Goal: Transaction & Acquisition: Purchase product/service

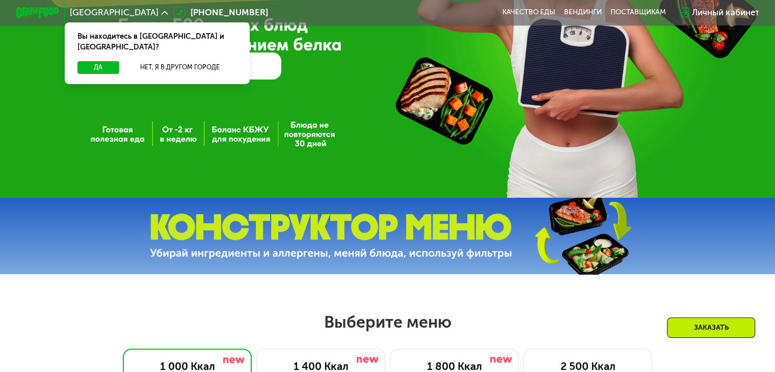
scroll to position [234, 0]
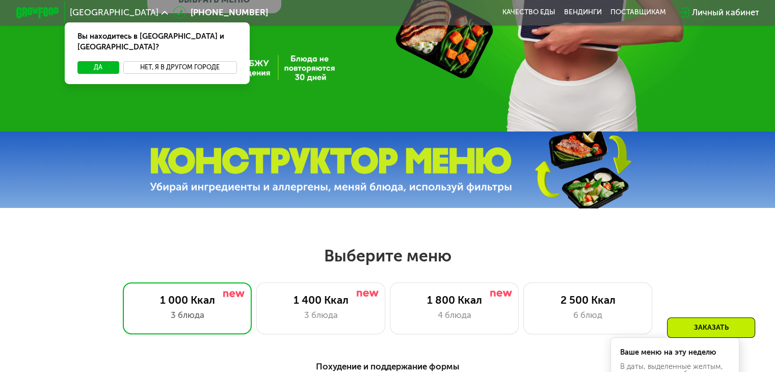
click at [146, 62] on button "Нет, я в другом городе" at bounding box center [180, 67] width 114 height 13
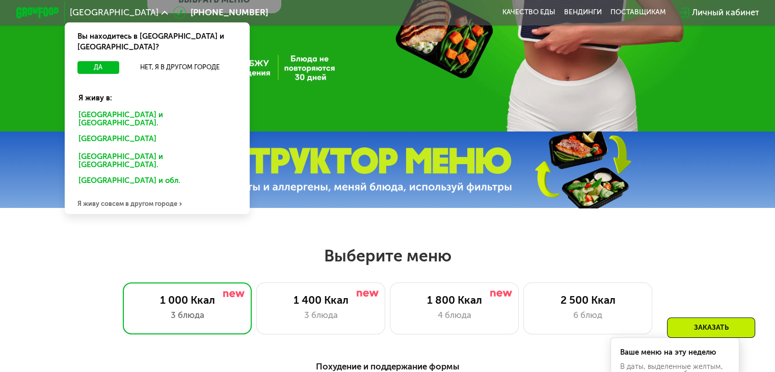
click at [110, 132] on div "[GEOGRAPHIC_DATA] и [GEOGRAPHIC_DATA]." at bounding box center [155, 140] width 168 height 17
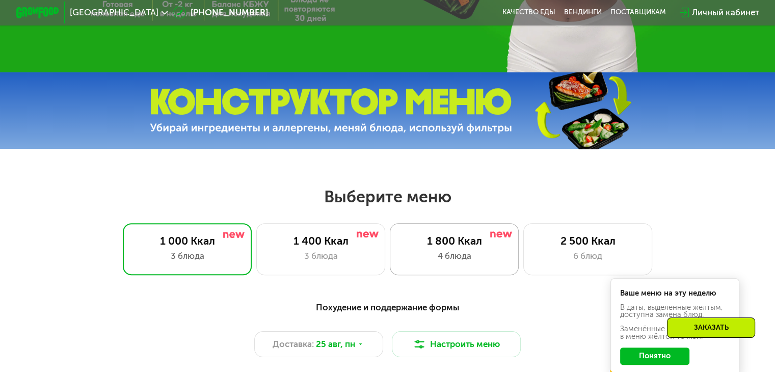
click at [443, 263] on div "4 блюда" at bounding box center [454, 256] width 107 height 13
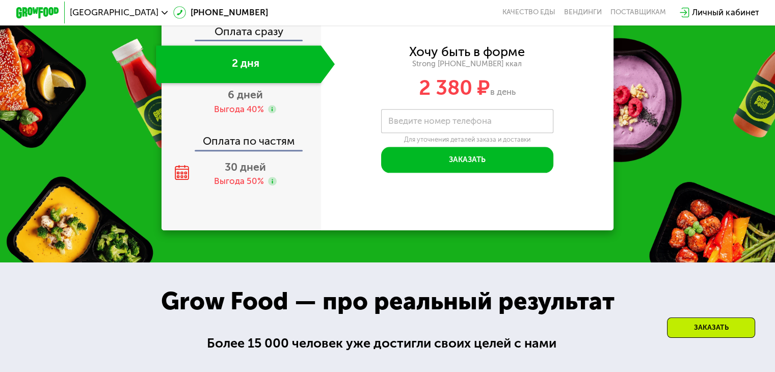
scroll to position [1153, 0]
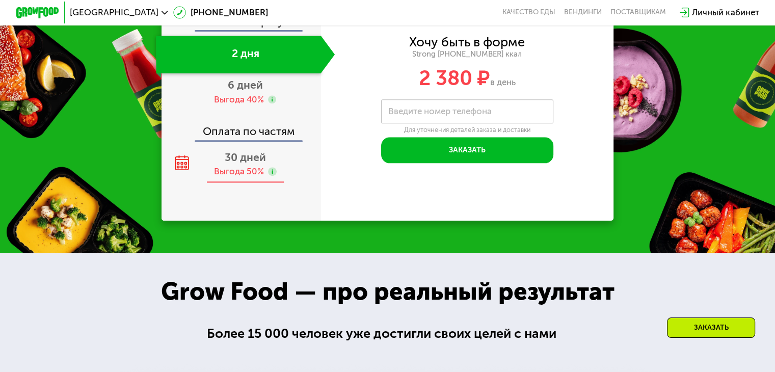
click at [232, 164] on span "30 дней" at bounding box center [245, 157] width 41 height 13
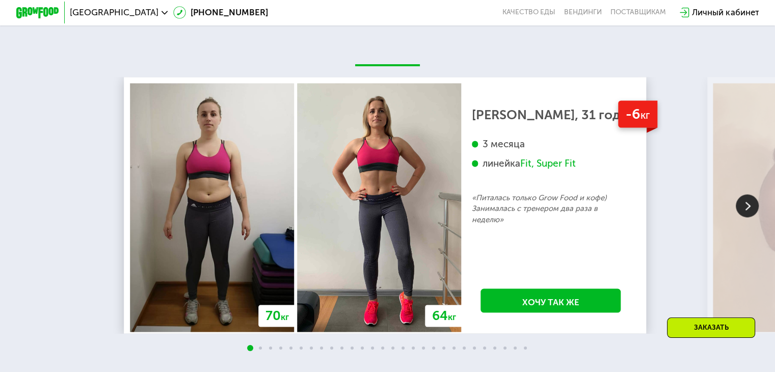
scroll to position [1857, 0]
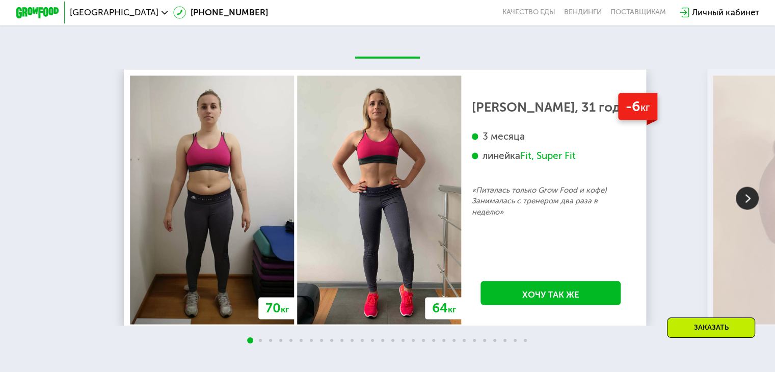
click at [742, 210] on img at bounding box center [747, 198] width 23 height 23
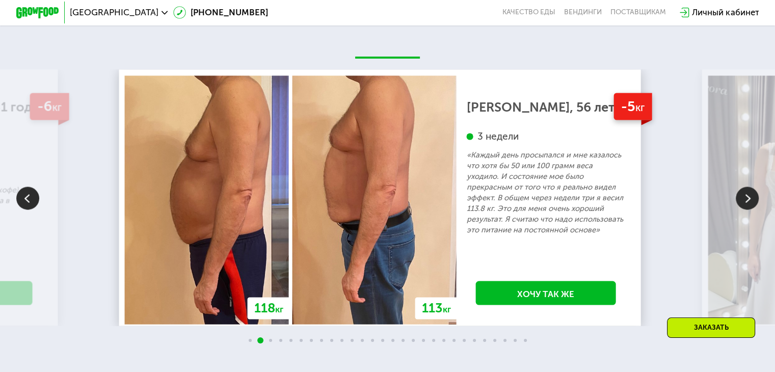
click at [742, 210] on img at bounding box center [747, 198] width 23 height 23
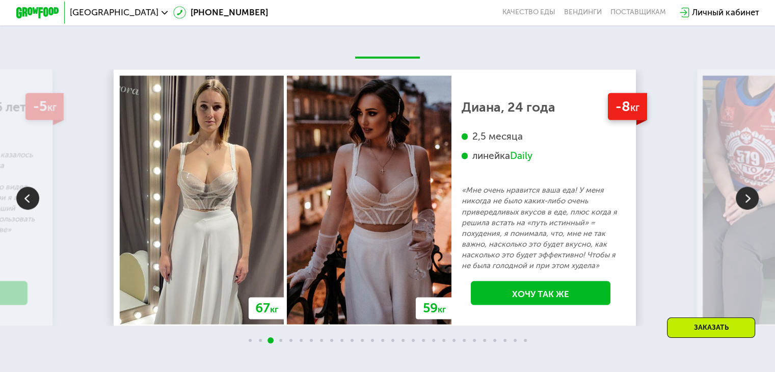
click at [742, 210] on img at bounding box center [747, 198] width 23 height 23
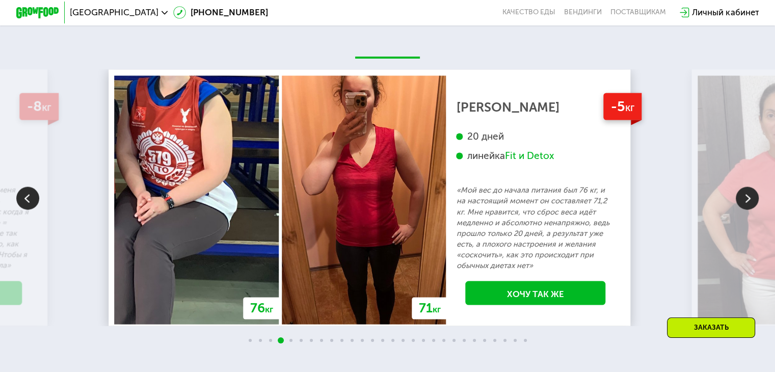
click at [742, 210] on img at bounding box center [747, 198] width 23 height 23
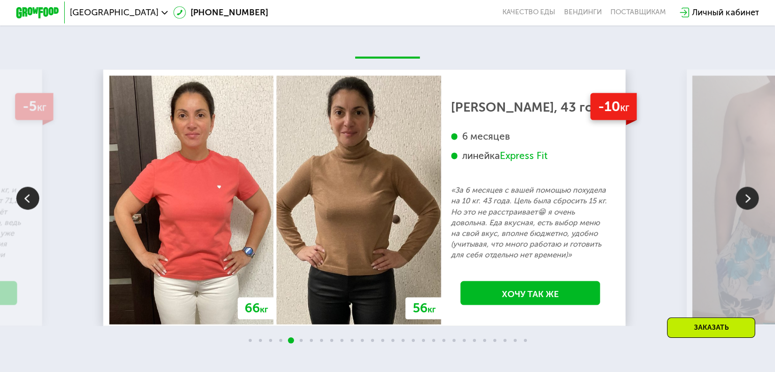
click at [742, 210] on img at bounding box center [747, 198] width 23 height 23
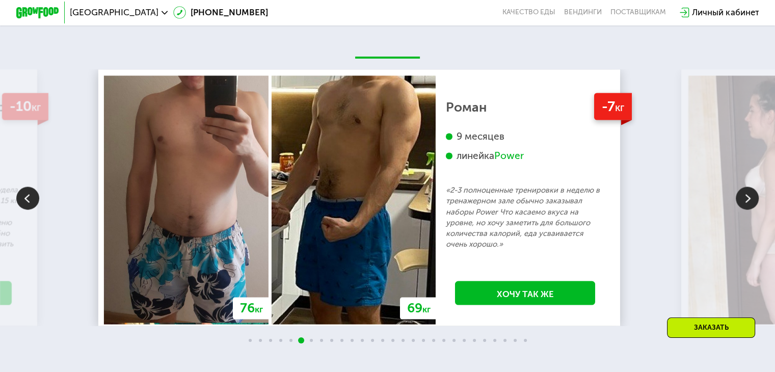
click at [742, 210] on img at bounding box center [747, 198] width 23 height 23
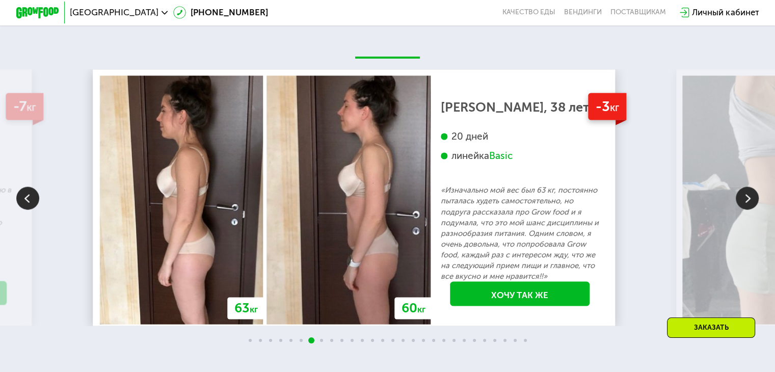
click at [742, 210] on img at bounding box center [747, 198] width 23 height 23
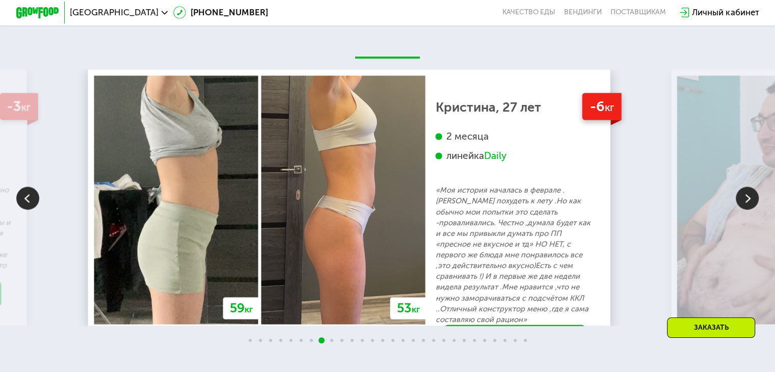
click at [742, 210] on img at bounding box center [747, 198] width 23 height 23
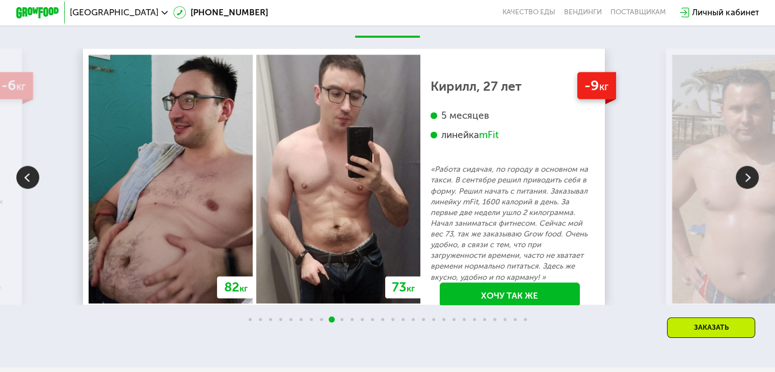
scroll to position [1879, 0]
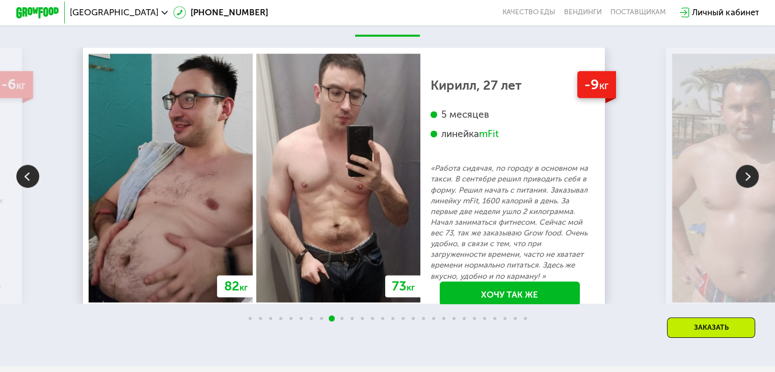
click at [535, 224] on p "«Работа сидячая, по городу в основном на такси. В сентябре решил приводить себя…" at bounding box center [510, 222] width 158 height 118
click at [520, 232] on p "«Работа сидячая, по городу в основном на такси. В сентябре решил приводить себя…" at bounding box center [510, 222] width 158 height 118
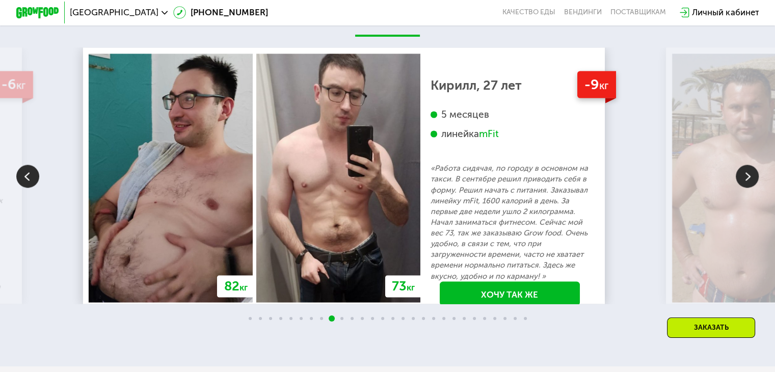
click at [508, 241] on p "«Работа сидячая, по городу в основном на такси. В сентябре решил приводить себя…" at bounding box center [510, 222] width 158 height 118
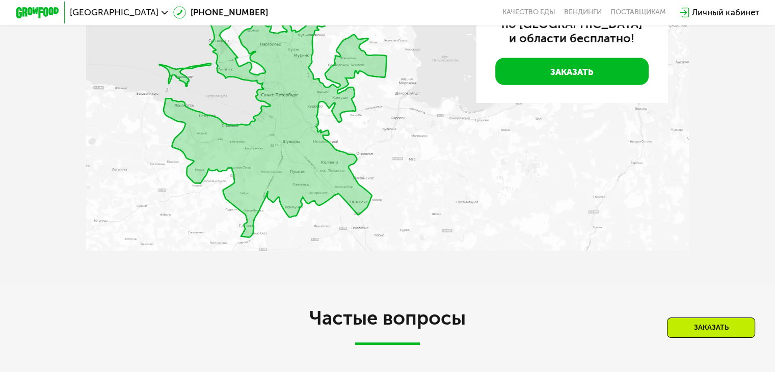
scroll to position [2410, 0]
